Goal: Transaction & Acquisition: Purchase product/service

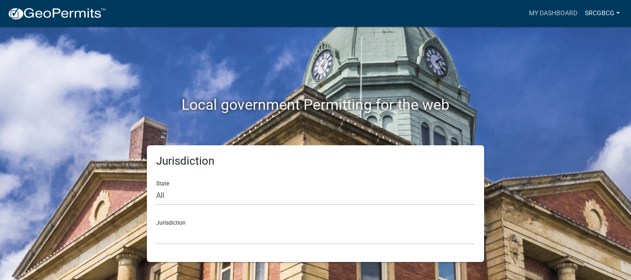
click at [606, 16] on link "SRCGBCG" at bounding box center [602, 14] width 42 height 18
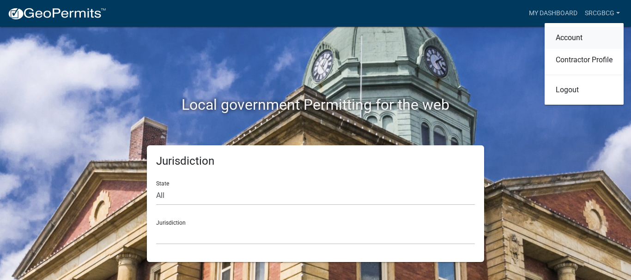
click at [574, 38] on link "Account" at bounding box center [583, 38] width 79 height 22
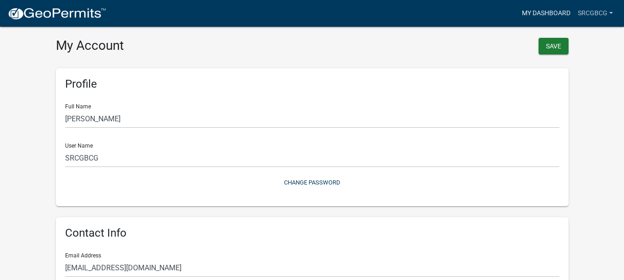
click at [542, 14] on link "My Dashboard" at bounding box center [546, 14] width 56 height 18
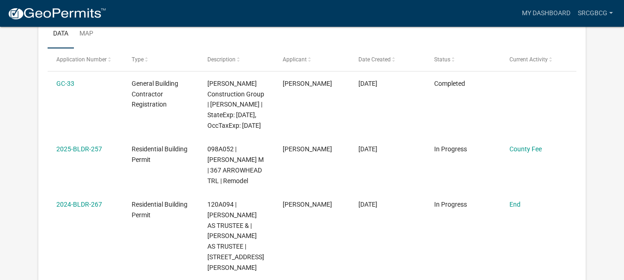
scroll to position [179, 0]
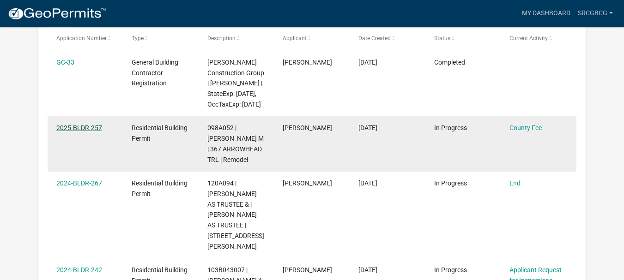
click at [83, 132] on link "2025-BLDR-257" at bounding box center [79, 127] width 46 height 7
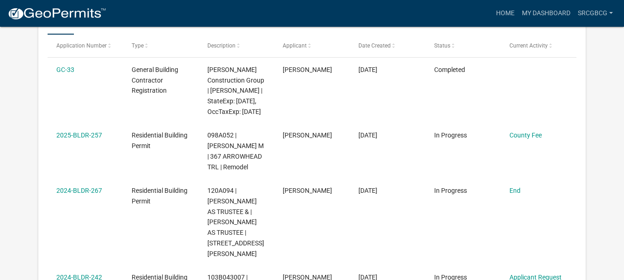
scroll to position [198, 0]
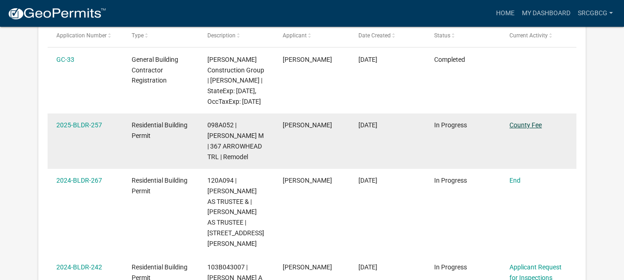
click at [523, 129] on link "County Fee" at bounding box center [525, 124] width 32 height 7
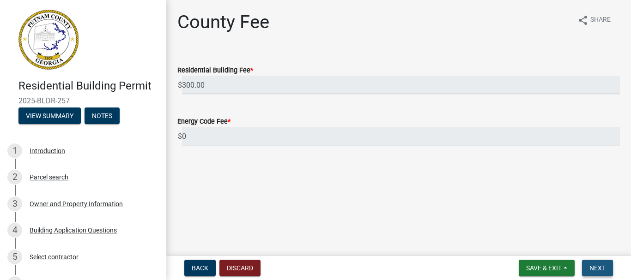
click at [596, 265] on span "Next" at bounding box center [597, 267] width 16 height 7
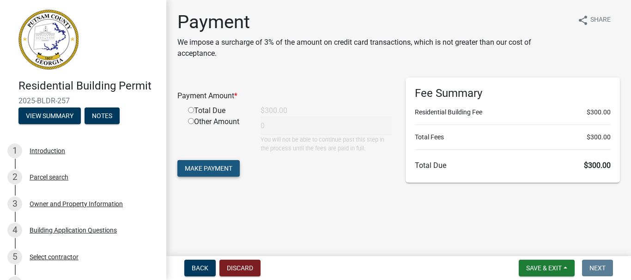
click at [207, 167] on span "Make Payment" at bounding box center [209, 168] width 48 height 7
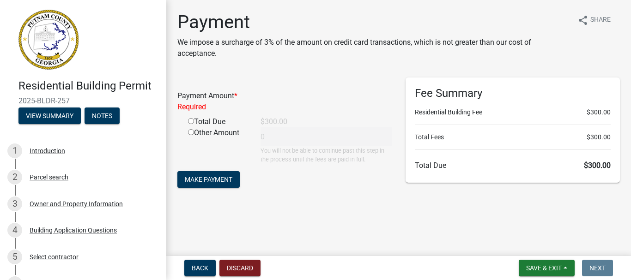
click at [190, 121] on input "radio" at bounding box center [191, 121] width 6 height 6
radio input "true"
type input "300"
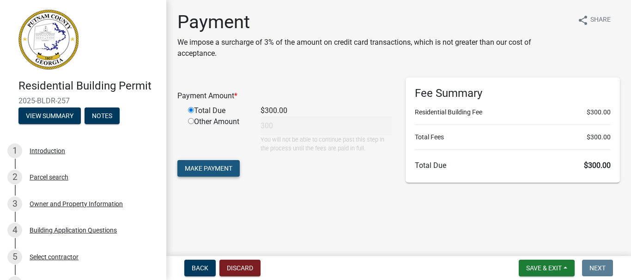
click at [216, 172] on span "Make Payment" at bounding box center [209, 168] width 48 height 7
